Goal: Task Accomplishment & Management: Manage account settings

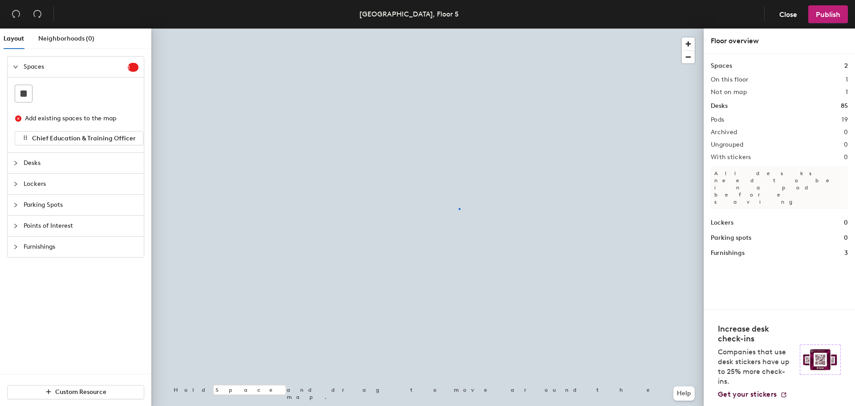
click at [459, 28] on div at bounding box center [427, 28] width 552 height 0
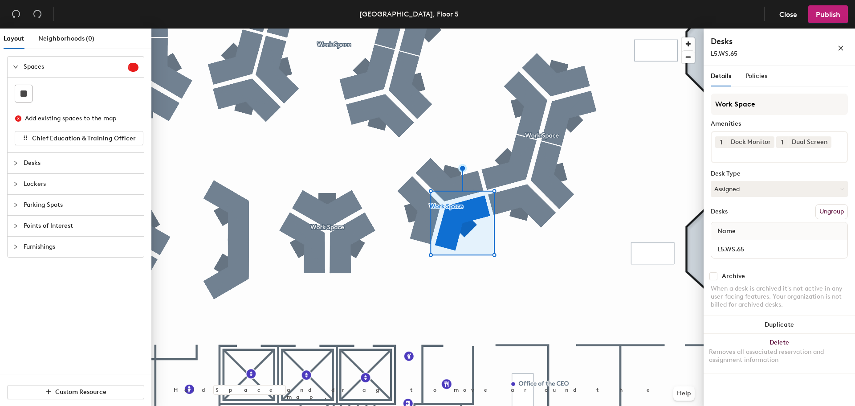
click at [806, 154] on div "1 Dock Monitor 1 Dual Screen" at bounding box center [778, 147] width 137 height 32
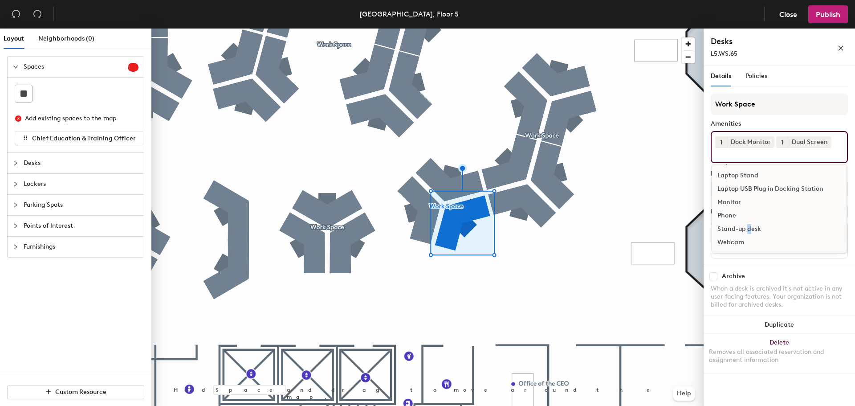
click at [749, 224] on div "Stand-up desk" at bounding box center [779, 228] width 134 height 13
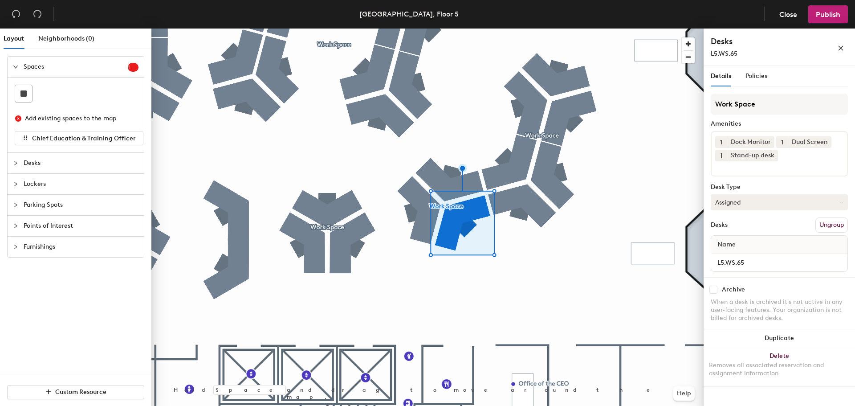
click at [798, 205] on button "Assigned" at bounding box center [778, 202] width 137 height 16
click at [747, 253] on div "Hoteled" at bounding box center [755, 256] width 89 height 13
click at [828, 16] on span "Publish" at bounding box center [828, 14] width 24 height 8
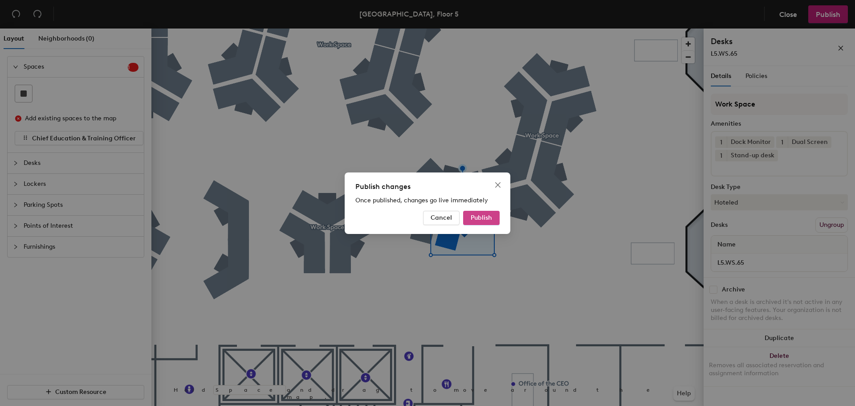
click at [485, 220] on span "Publish" at bounding box center [481, 218] width 21 height 8
